Goal: Task Accomplishment & Management: Manage account settings

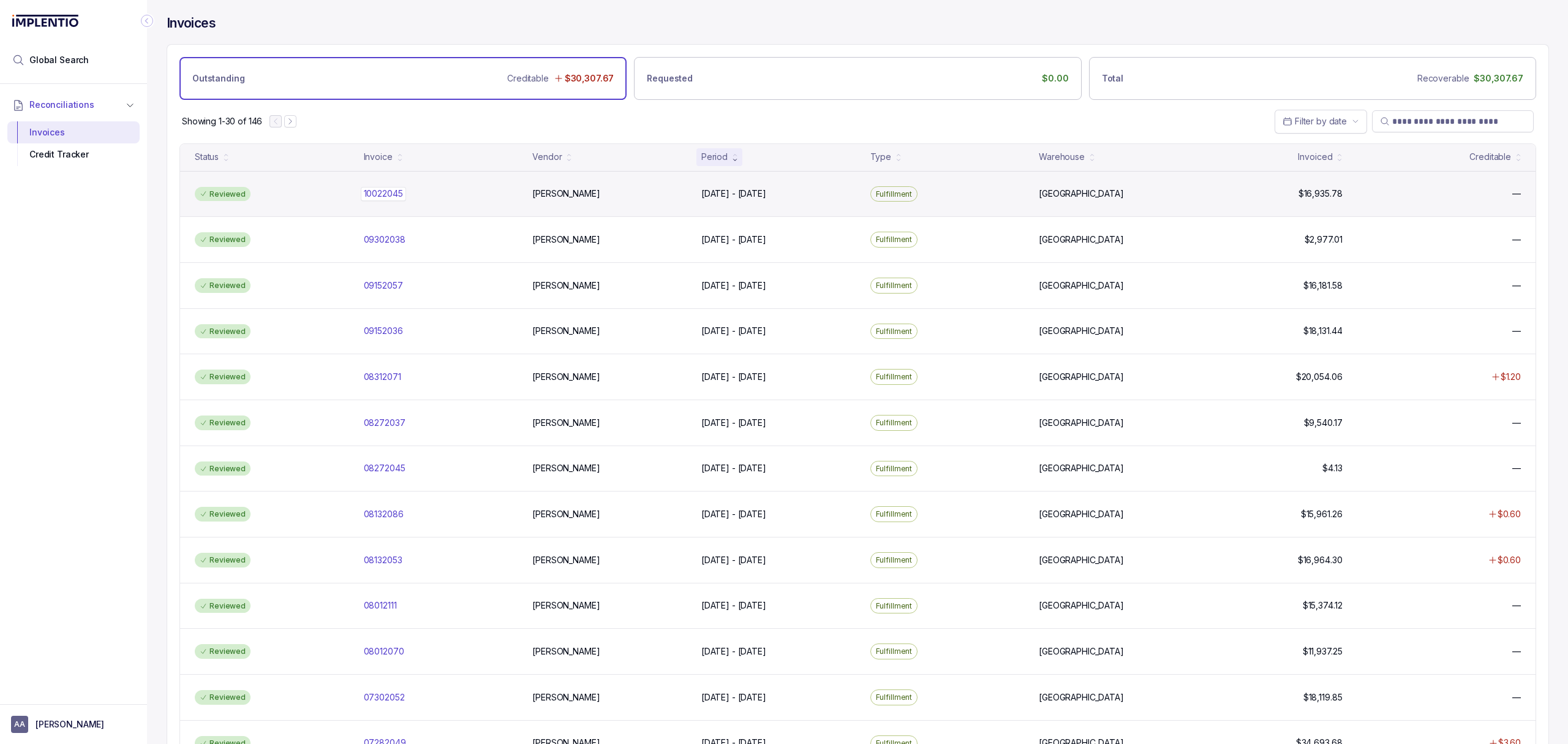
click at [390, 195] on p "10022045" at bounding box center [384, 194] width 45 height 13
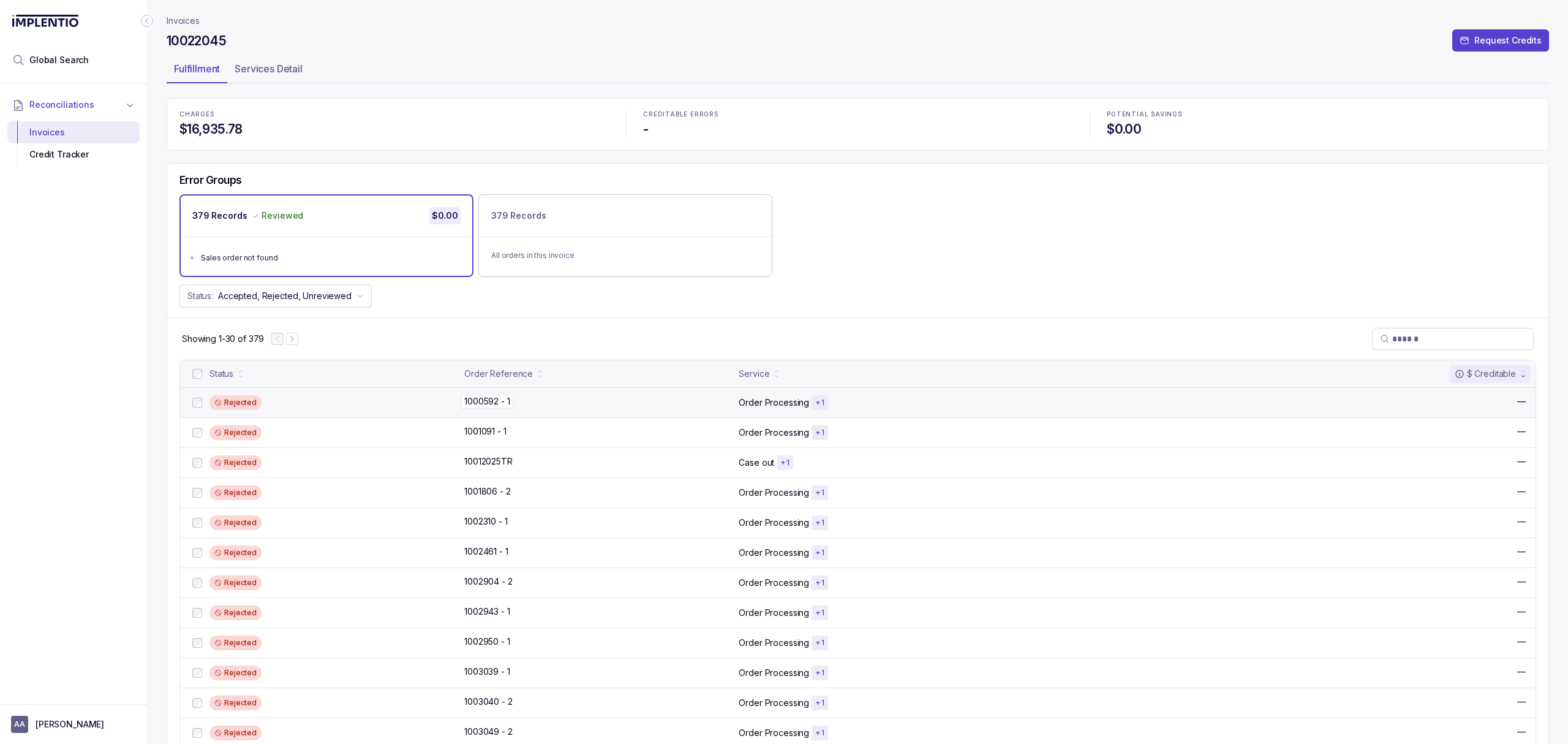
click at [479, 400] on p "1000592 - 1" at bounding box center [487, 402] width 51 height 13
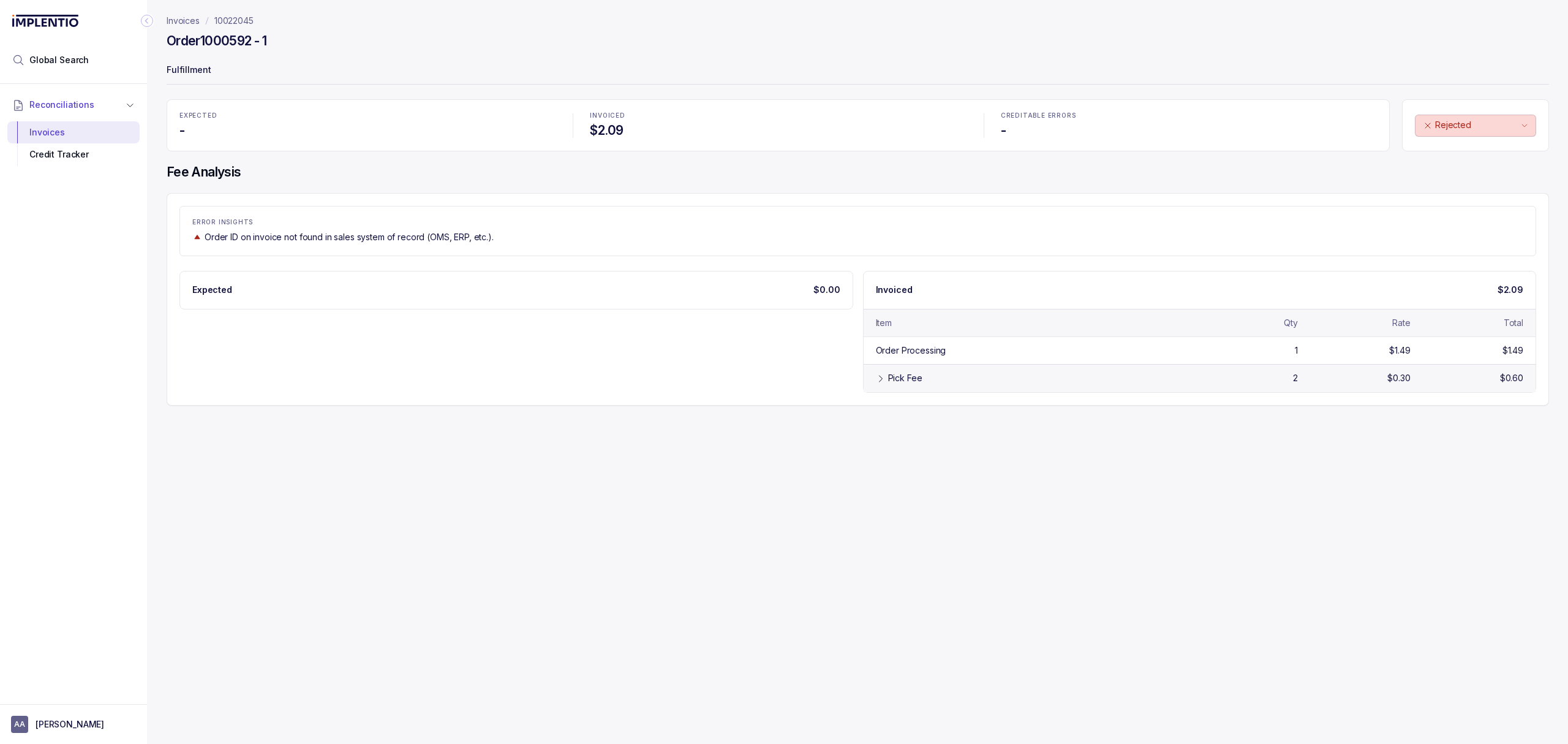
click at [902, 380] on div "Pick Fee" at bounding box center [906, 378] width 35 height 12
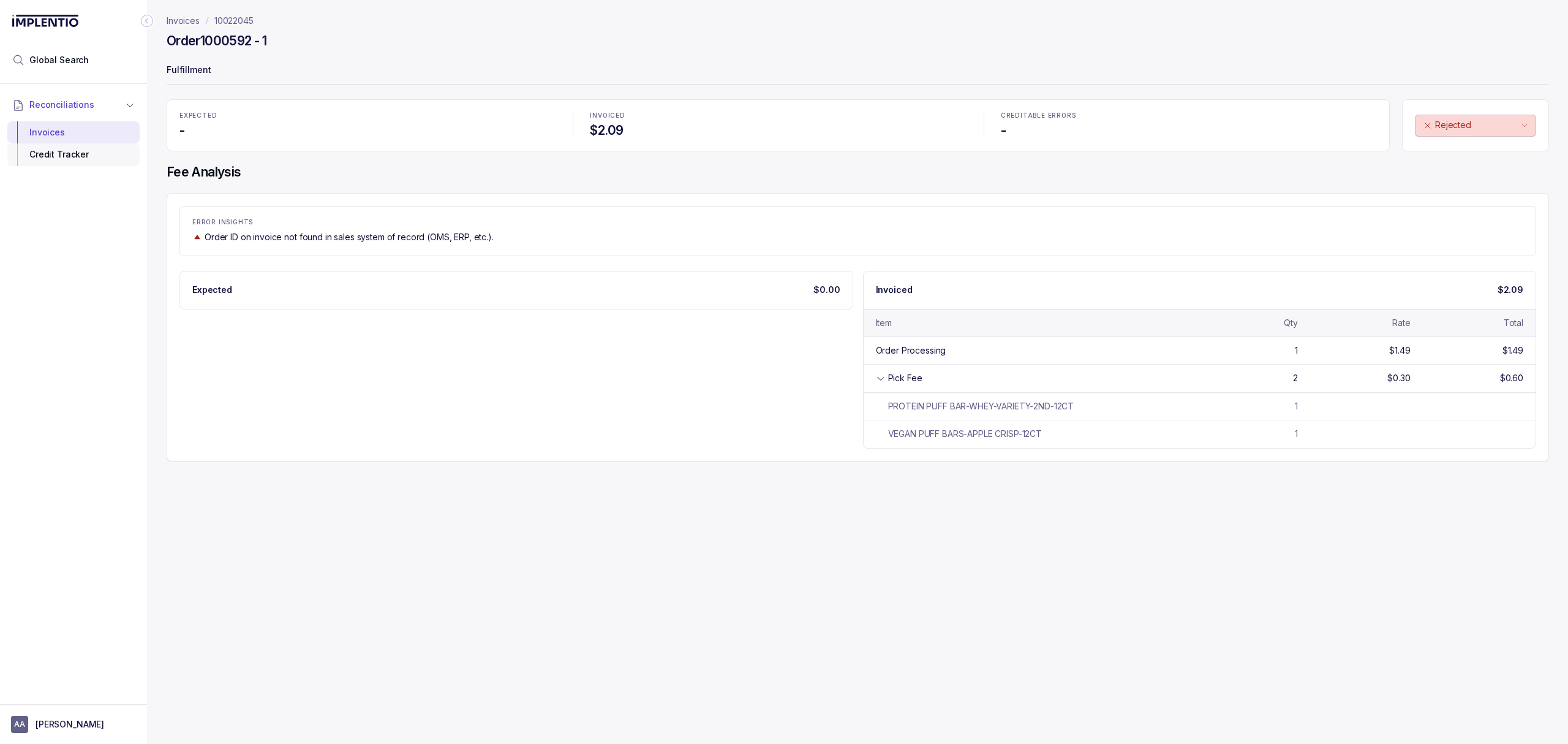
click at [73, 155] on div "Credit Tracker" at bounding box center [73, 154] width 113 height 22
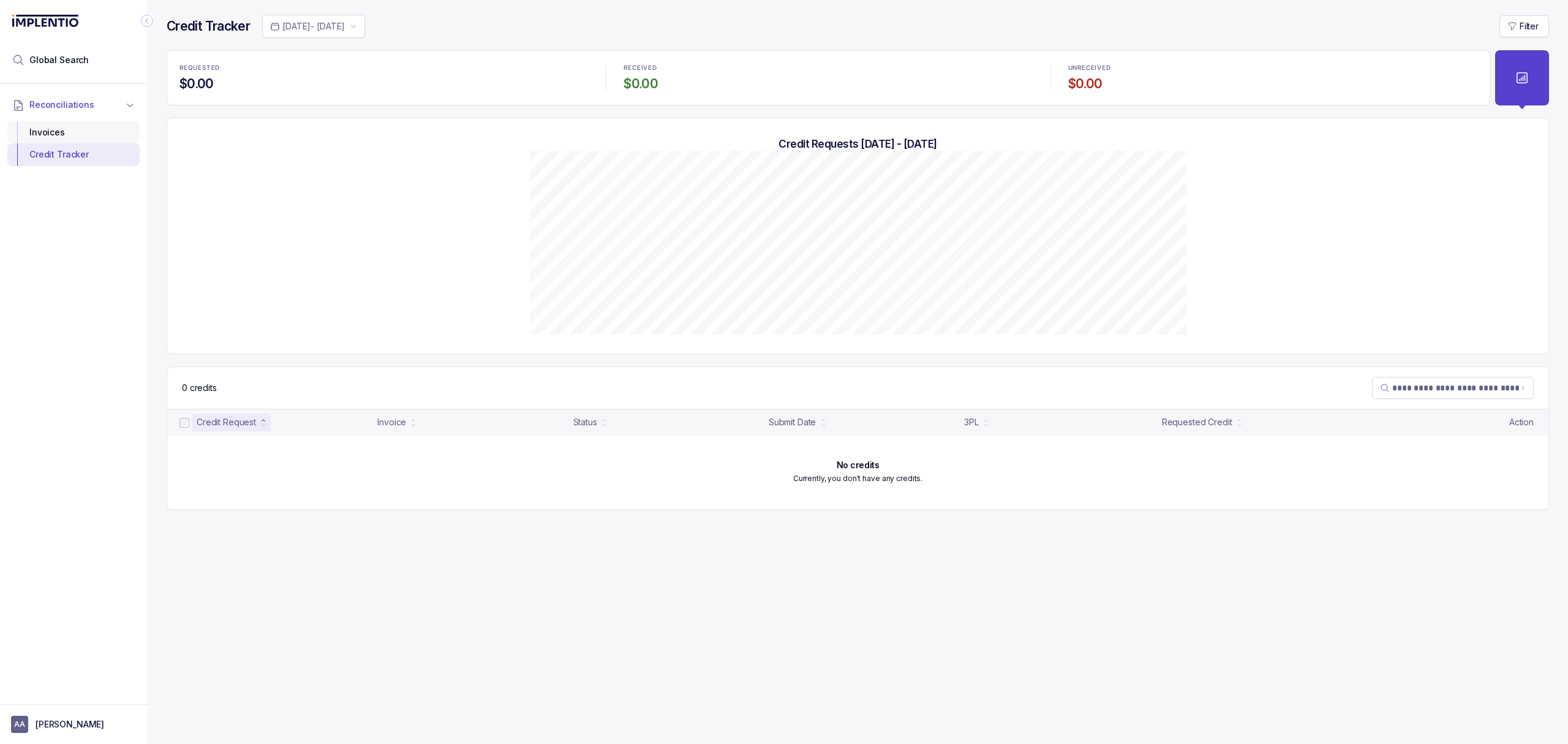
click at [65, 141] on div "Invoices" at bounding box center [73, 132] width 113 height 22
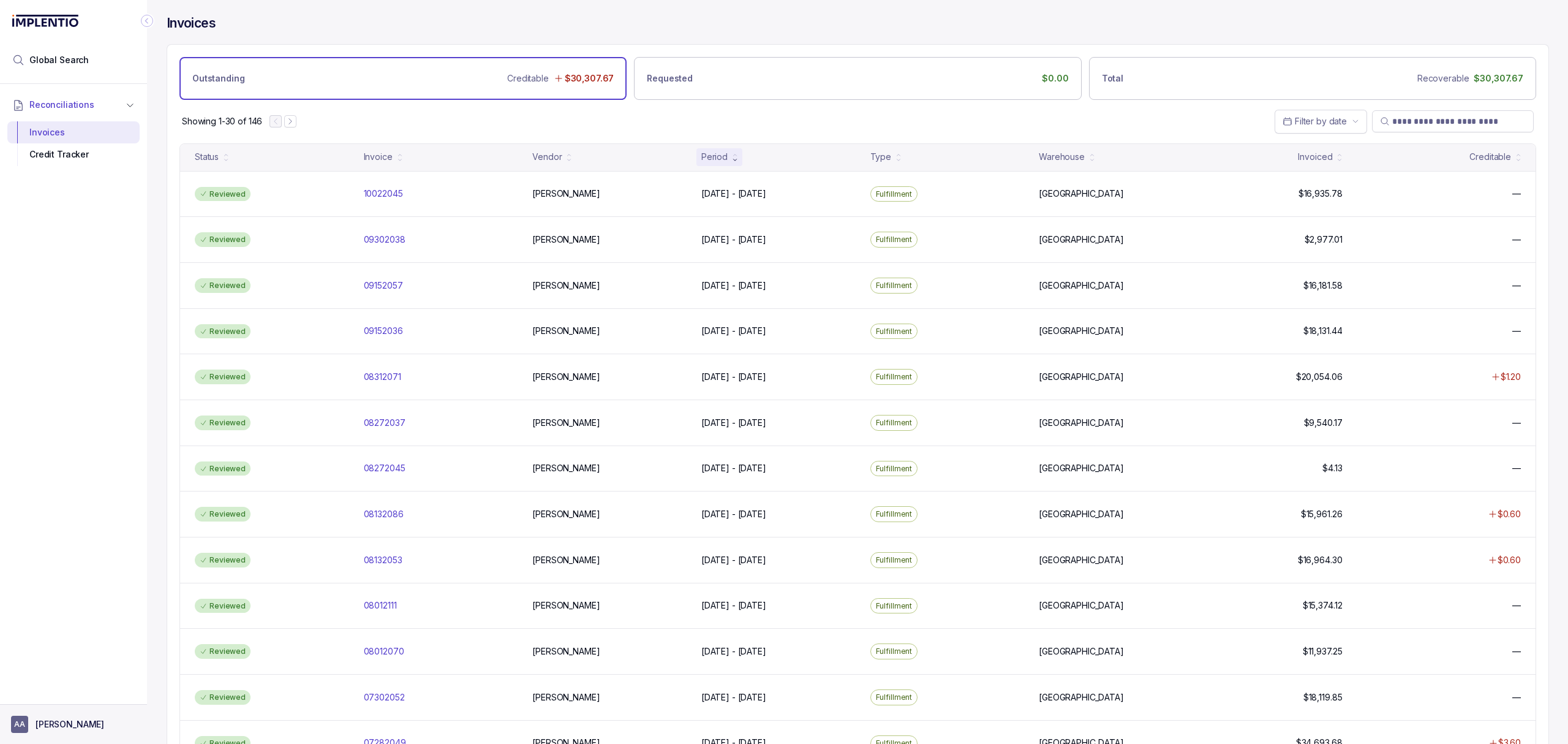
click at [57, 735] on aside "AA [PERSON_NAME]" at bounding box center [73, 724] width 147 height 40
click at [60, 727] on p "[PERSON_NAME]" at bounding box center [69, 724] width 69 height 12
click at [59, 704] on div "Logout" at bounding box center [73, 697] width 117 height 15
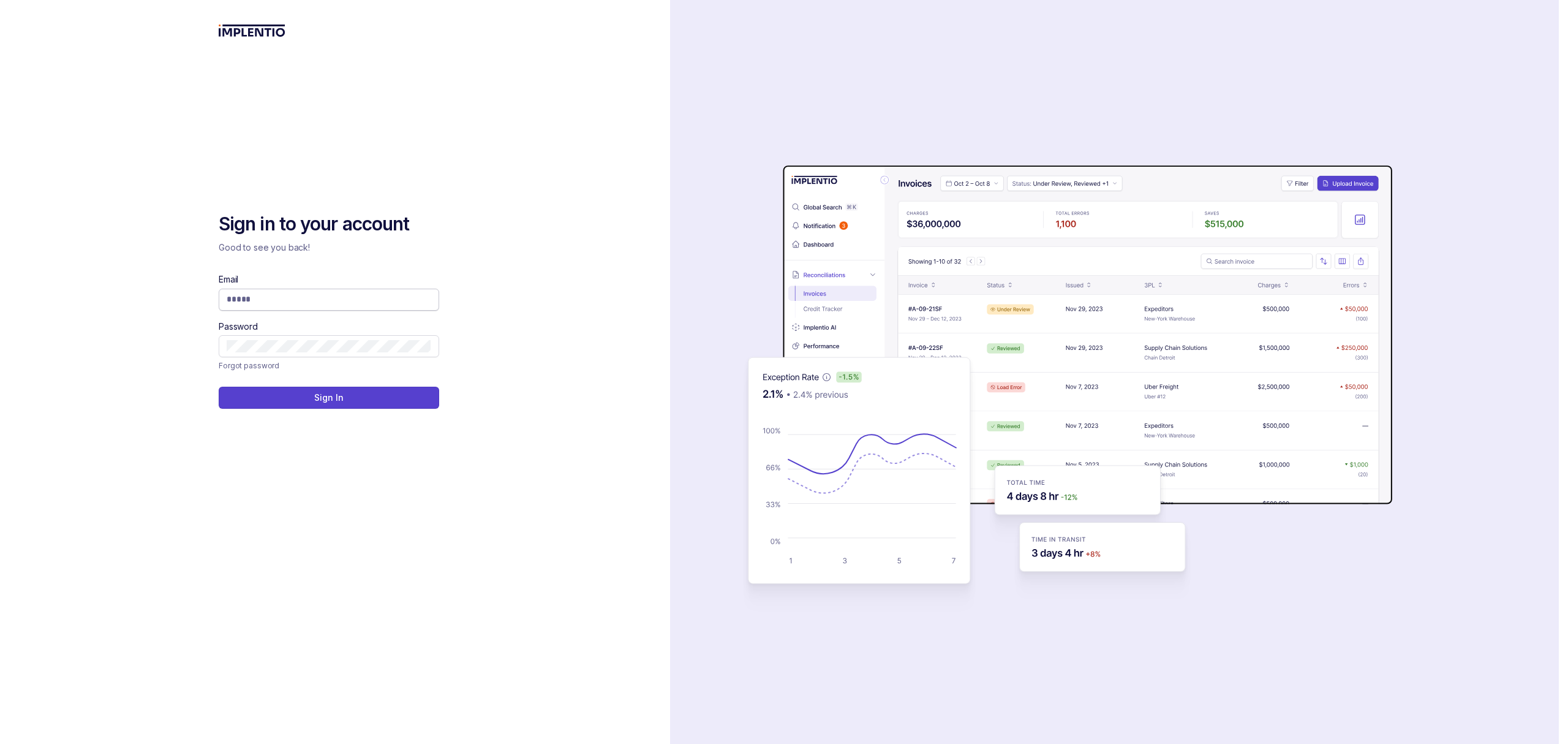
click at [338, 293] on input "Email" at bounding box center [328, 299] width 204 height 12
type input "**********"
